Goal: Book appointment/travel/reservation

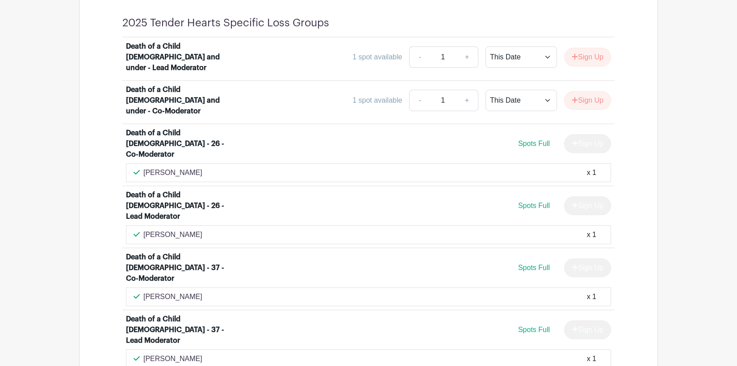
scroll to position [728, 0]
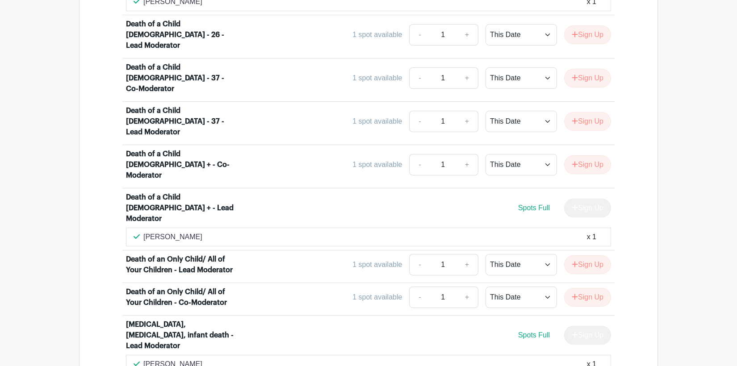
scroll to position [662, 0]
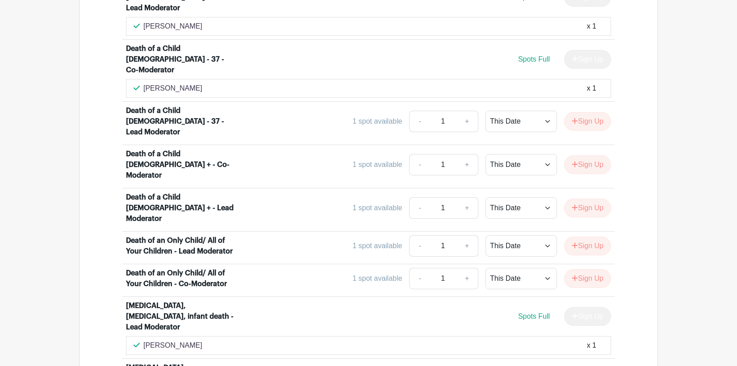
scroll to position [728, 0]
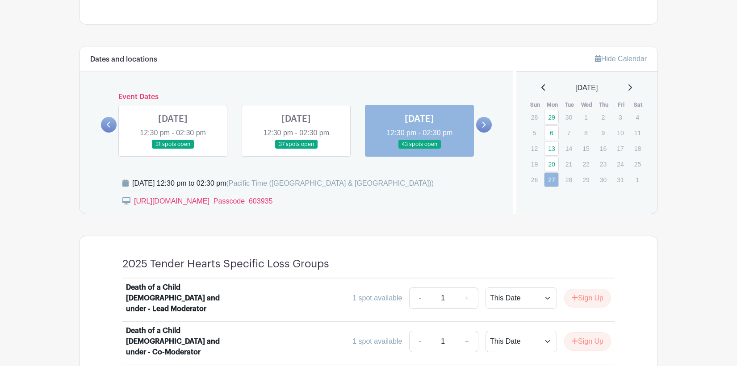
scroll to position [562, 0]
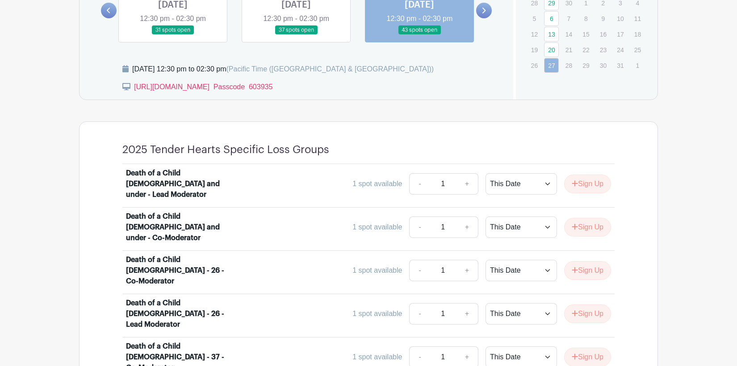
click at [476, 18] on link at bounding box center [484, 11] width 16 height 16
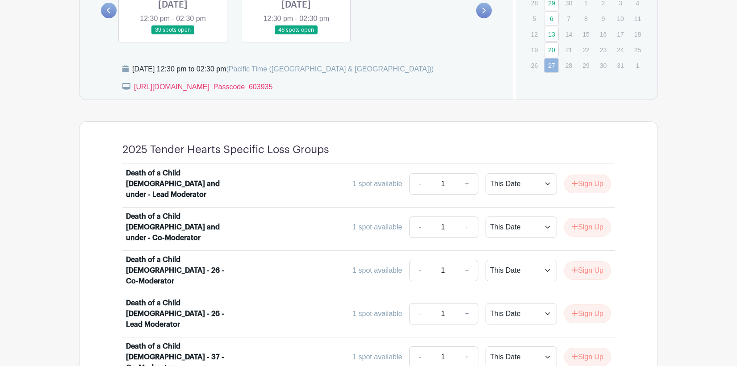
click at [173, 35] on link at bounding box center [173, 35] width 0 height 0
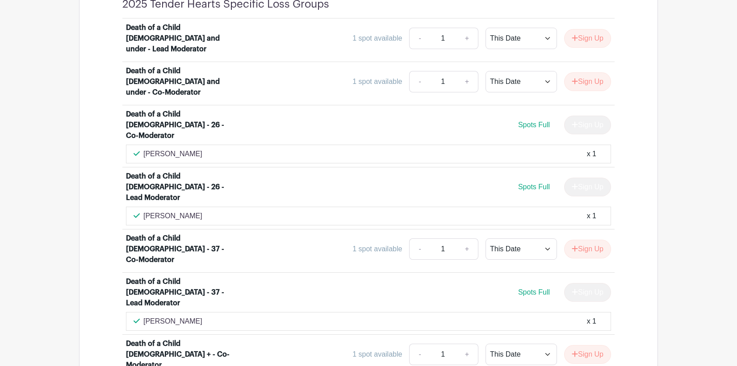
scroll to position [595, 0]
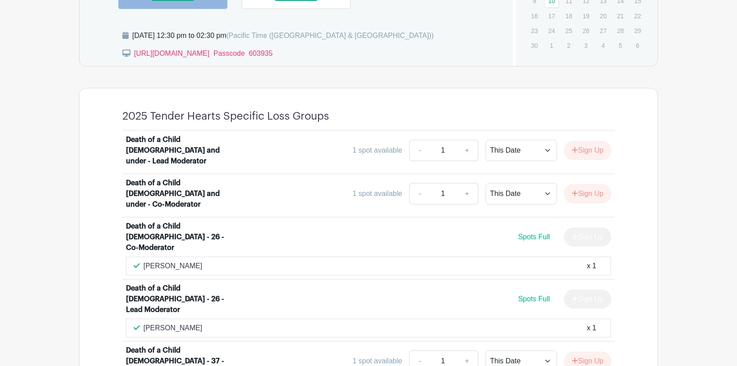
click at [296, 1] on link at bounding box center [296, 1] width 0 height 0
